Goal: Information Seeking & Learning: Check status

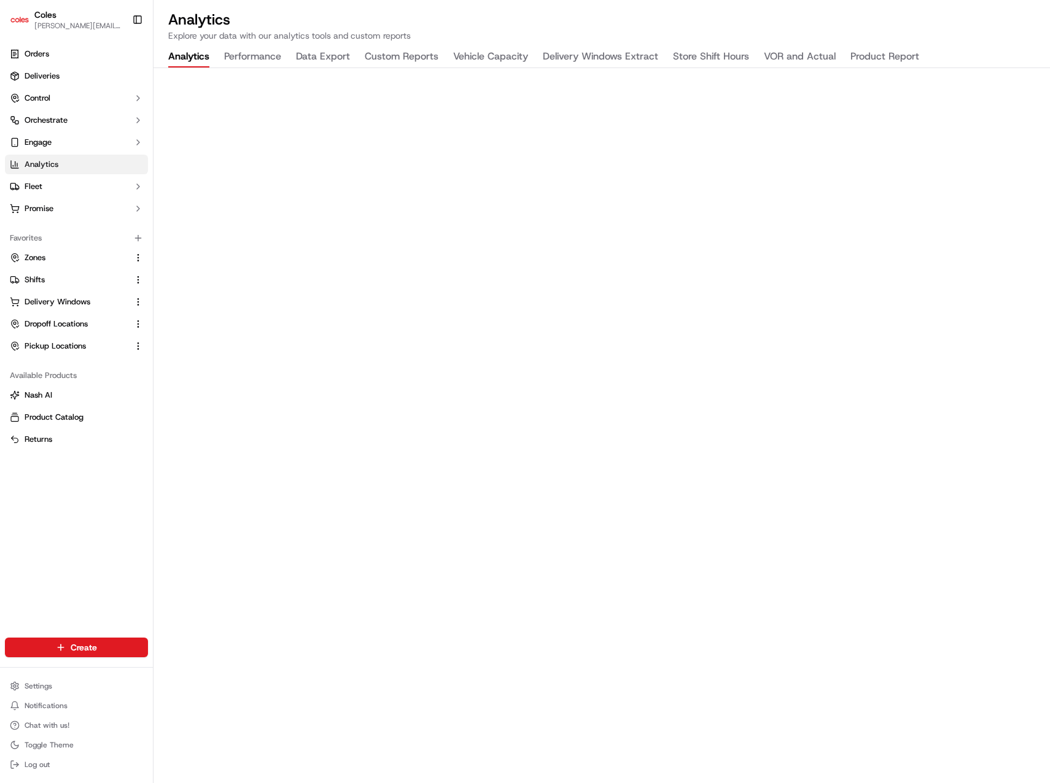
click at [802, 56] on button "VOR and Actual" at bounding box center [800, 57] width 72 height 21
